Goal: Information Seeking & Learning: Check status

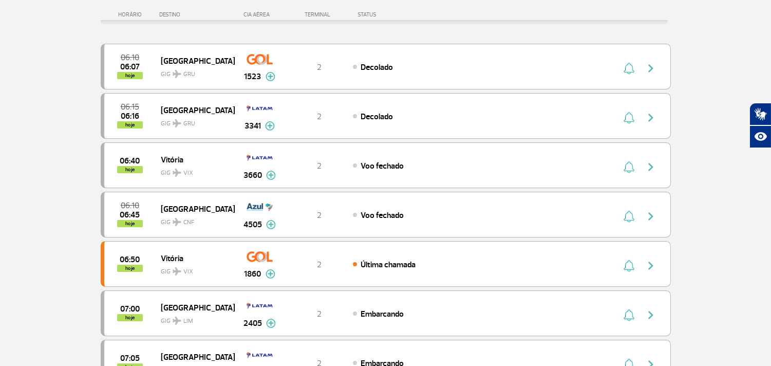
scroll to position [114, 0]
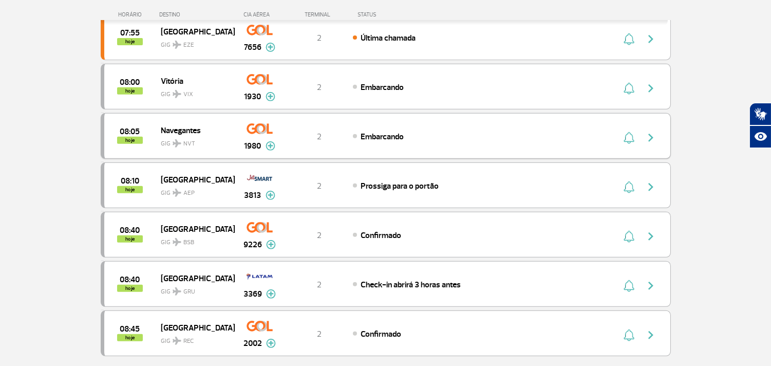
scroll to position [855, 0]
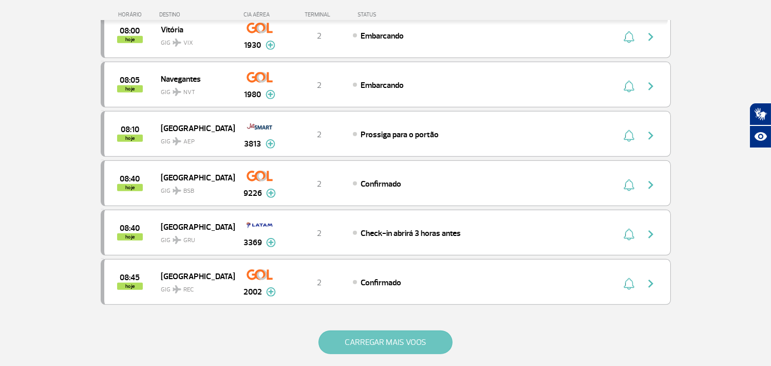
click at [377, 354] on button "CARREGAR MAIS VOOS" at bounding box center [385, 342] width 134 height 24
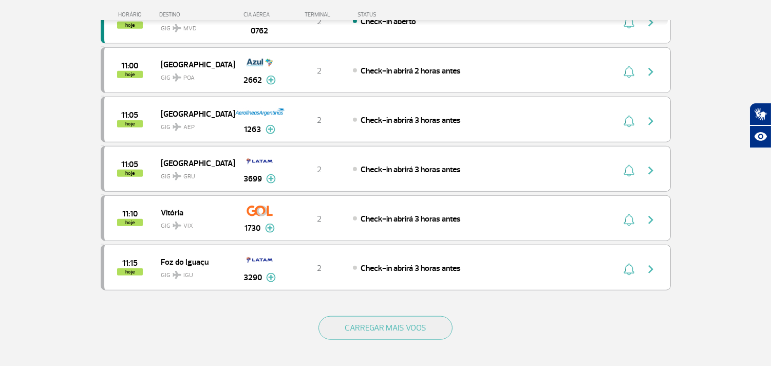
scroll to position [1883, 0]
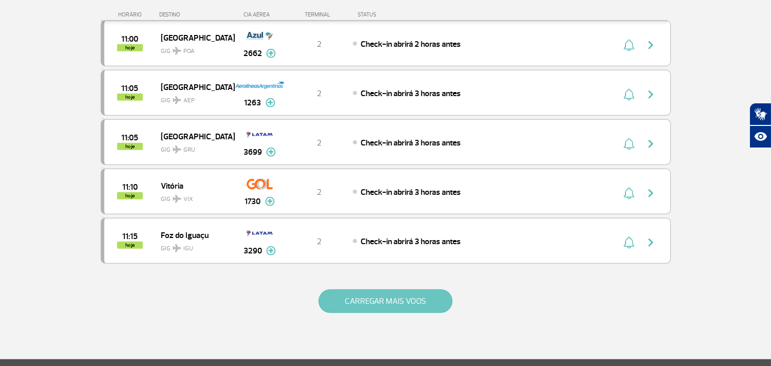
click at [348, 307] on button "CARREGAR MAIS VOOS" at bounding box center [385, 301] width 134 height 24
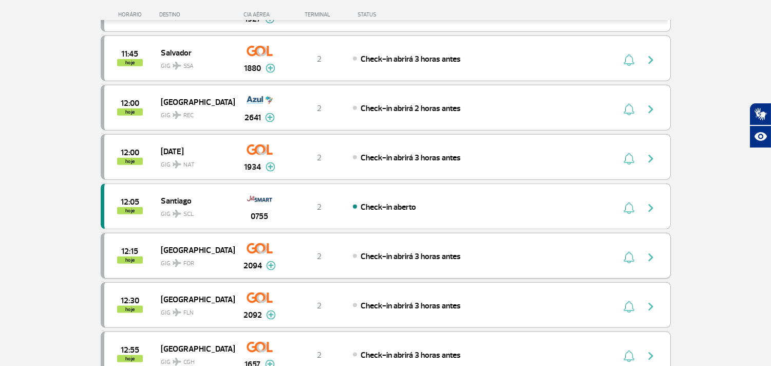
scroll to position [2339, 0]
